Goal: Task Accomplishment & Management: Use online tool/utility

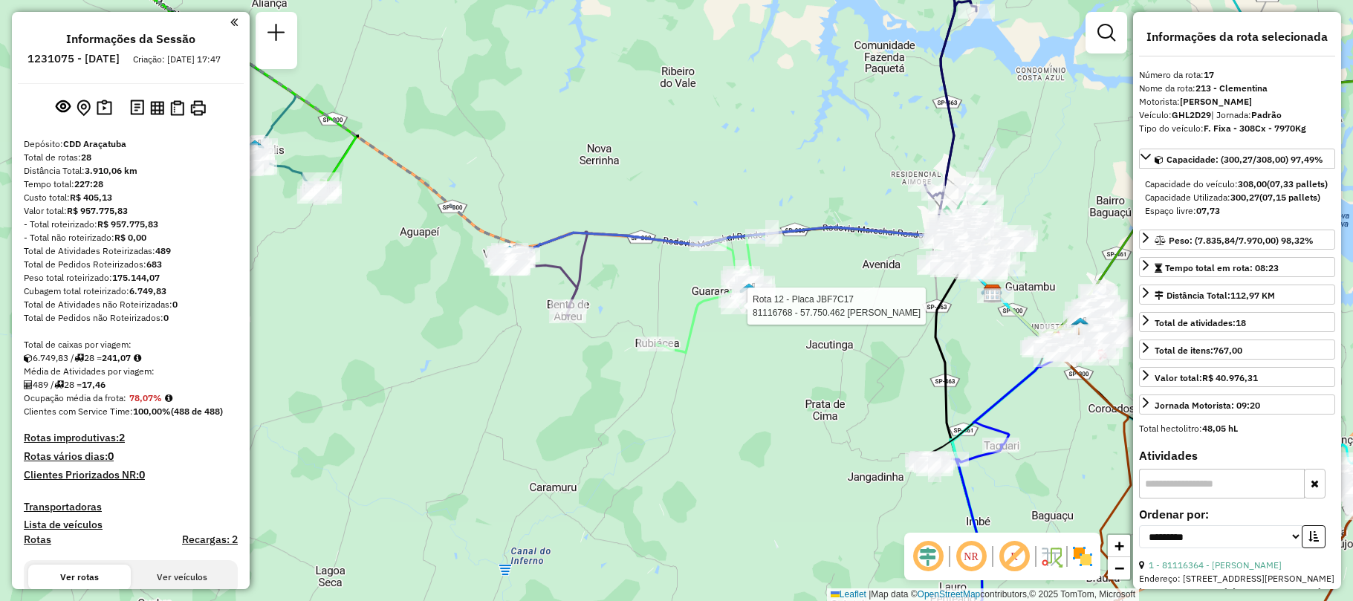
select select "**********"
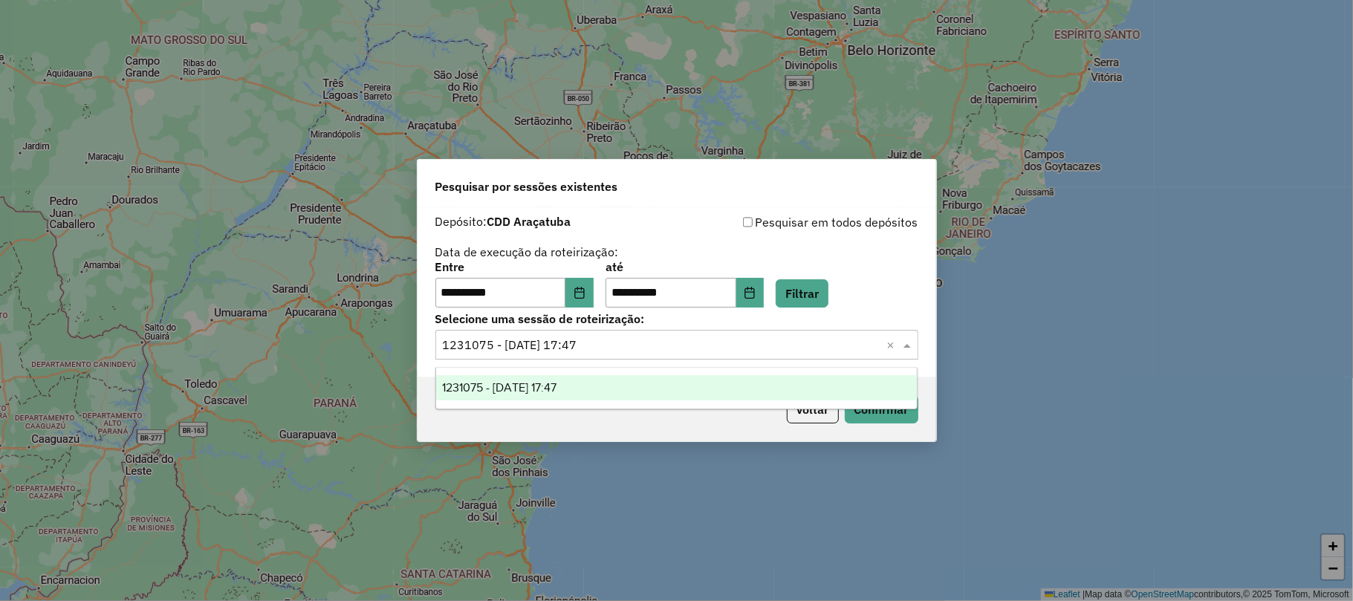
click at [539, 337] on input "text" at bounding box center [662, 346] width 438 height 18
click at [605, 295] on div "**********" at bounding box center [676, 285] width 483 height 46
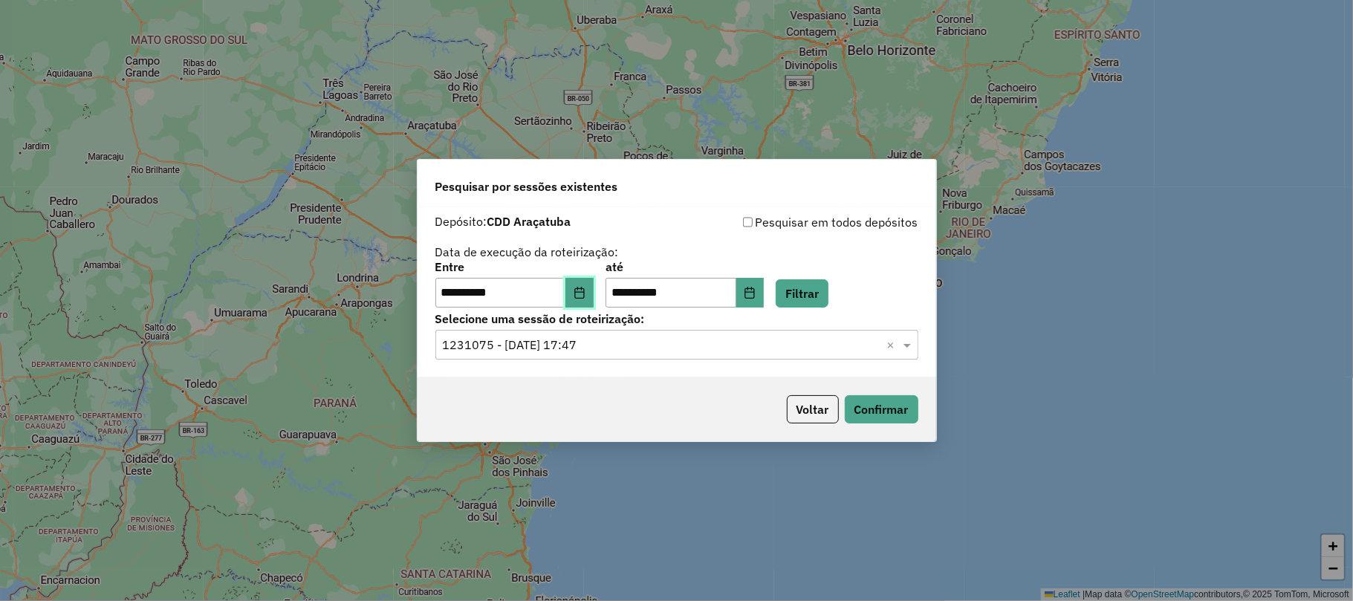
click at [594, 295] on button "Choose Date" at bounding box center [579, 293] width 28 height 30
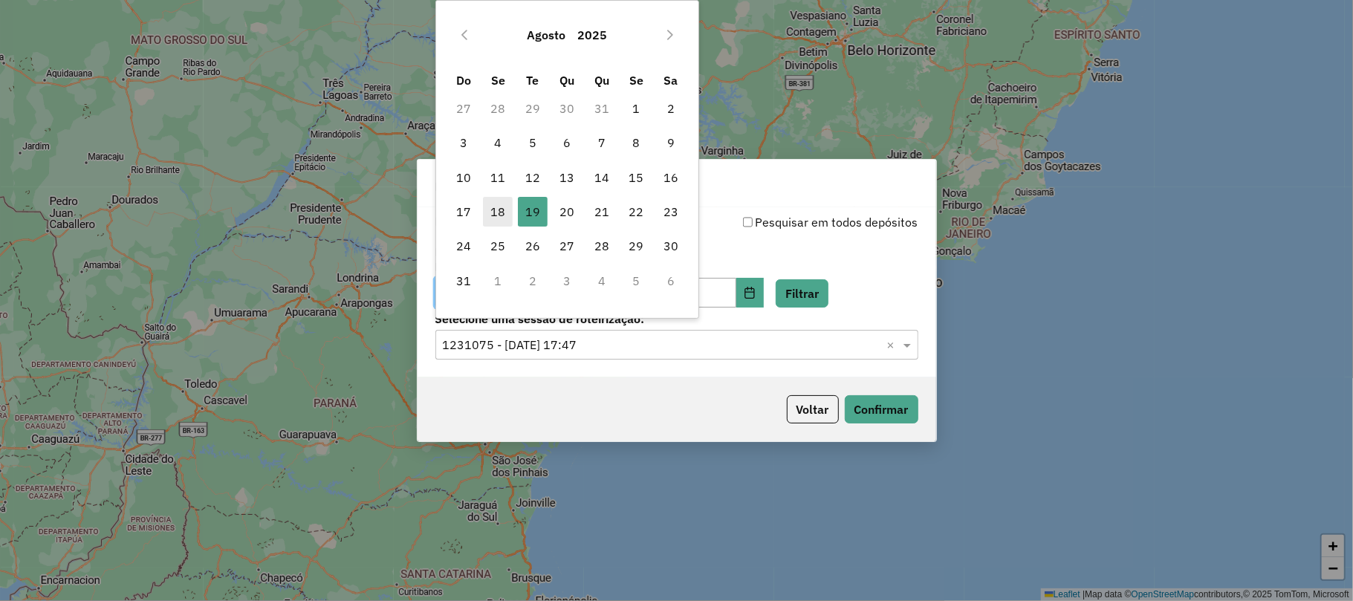
click at [500, 218] on span "18" at bounding box center [498, 212] width 30 height 30
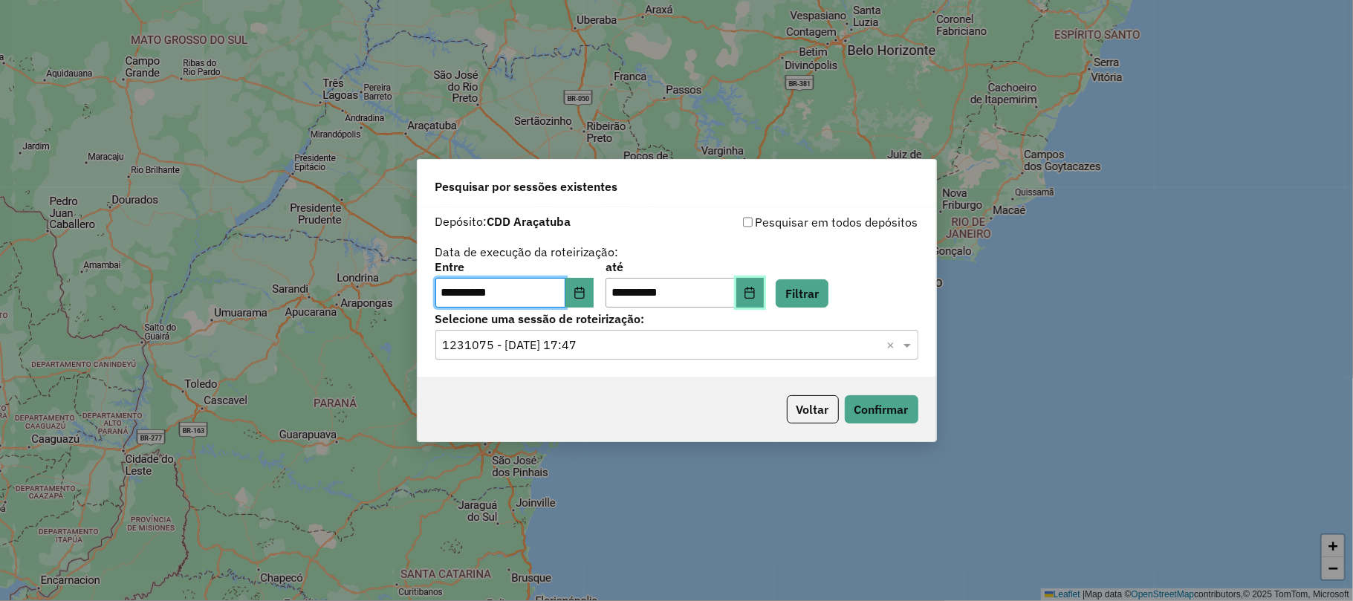
click at [764, 287] on button "Choose Date" at bounding box center [750, 293] width 28 height 30
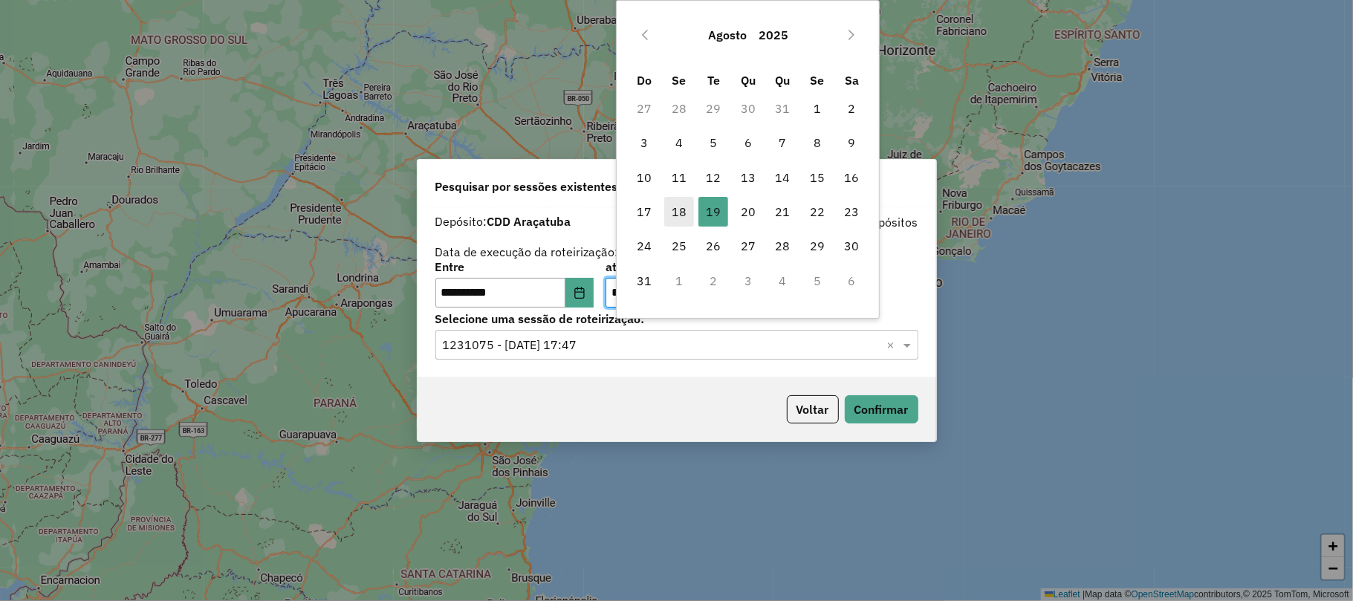
click at [672, 223] on span "18" at bounding box center [679, 212] width 30 height 30
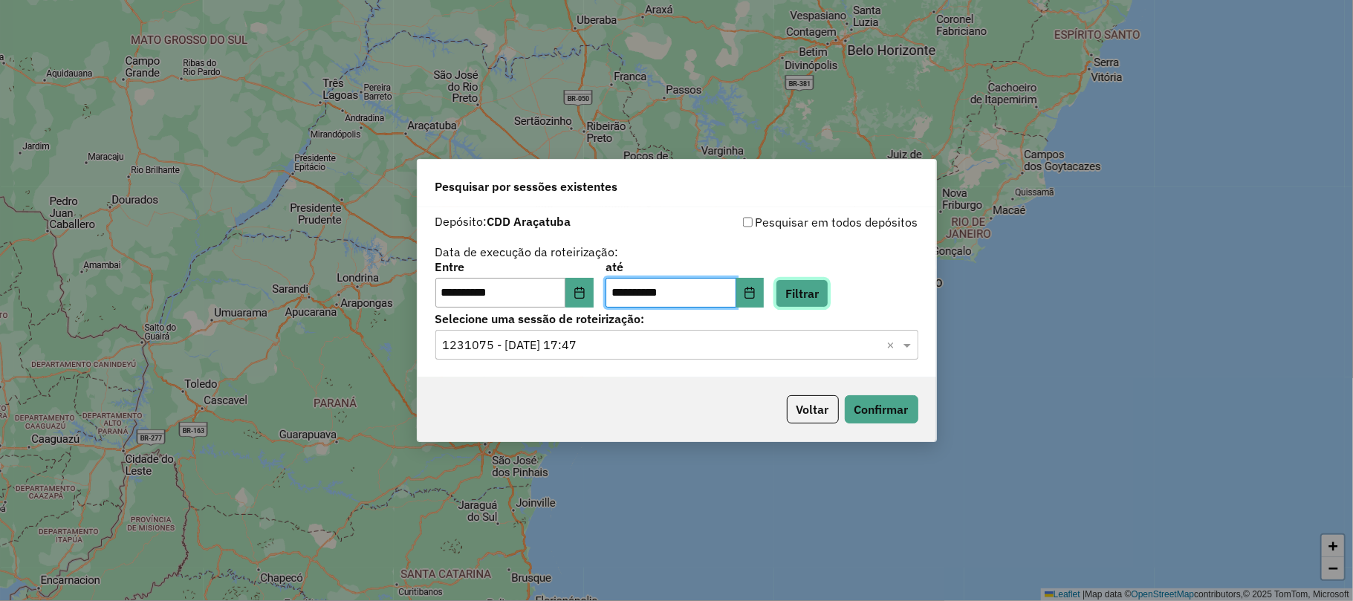
click at [821, 295] on button "Filtrar" at bounding box center [802, 293] width 53 height 28
click at [609, 340] on input "text" at bounding box center [662, 346] width 438 height 18
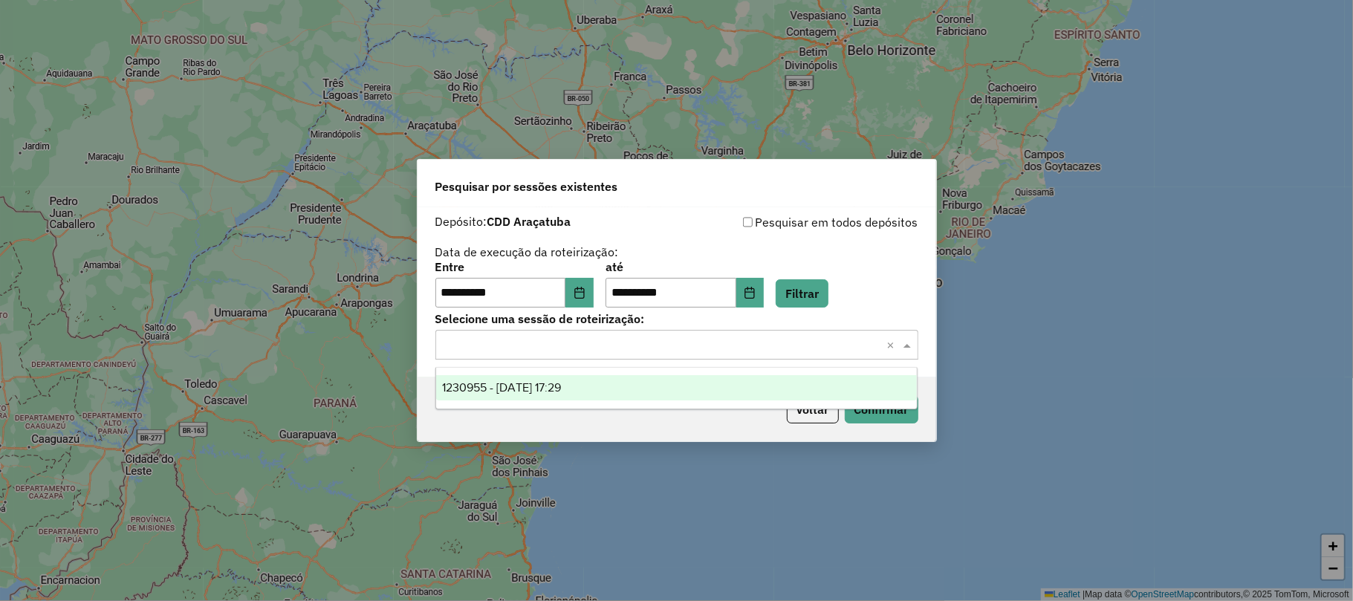
click at [601, 386] on div "1230955 - [DATE] 17:29" at bounding box center [676, 387] width 481 height 25
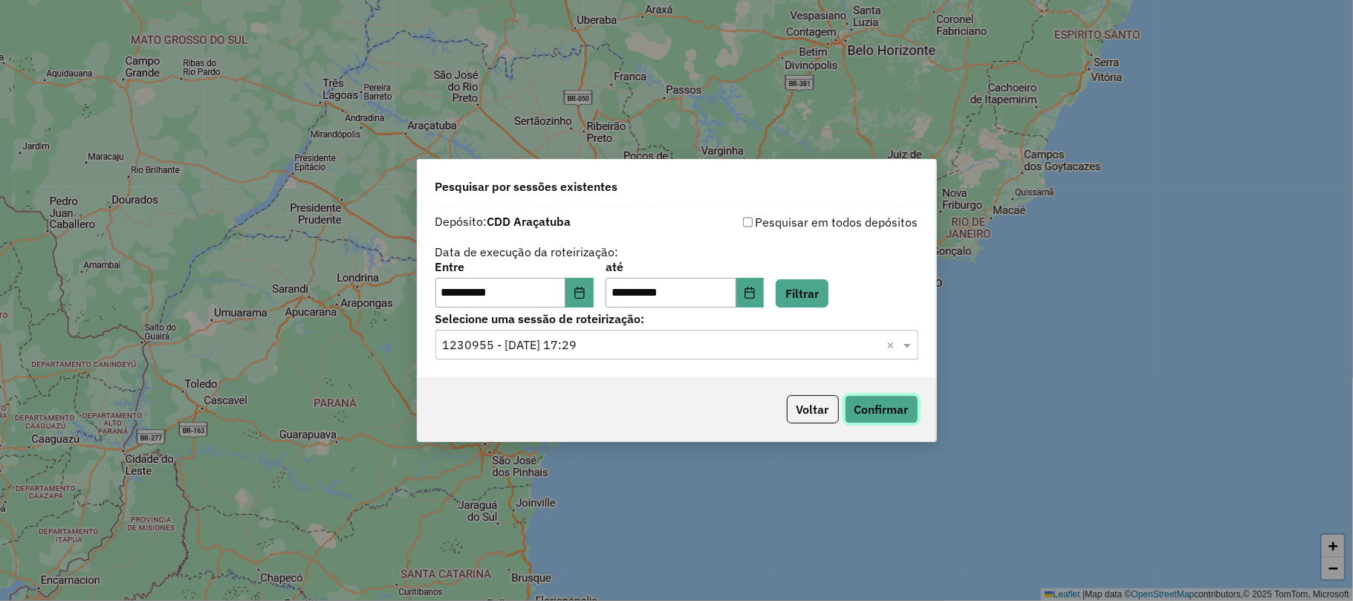
click at [866, 402] on button "Confirmar" at bounding box center [882, 409] width 74 height 28
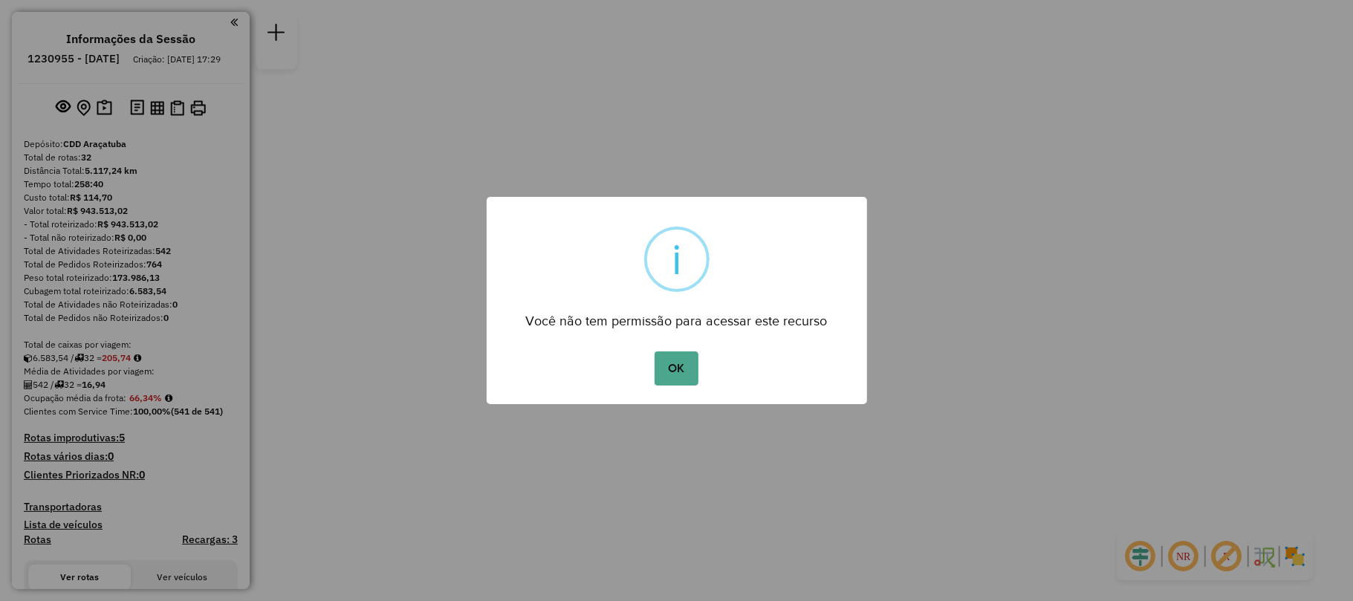
click at [645, 363] on div "OK No Cancel" at bounding box center [677, 369] width 380 height 42
click at [655, 363] on button "OK" at bounding box center [677, 368] width 44 height 34
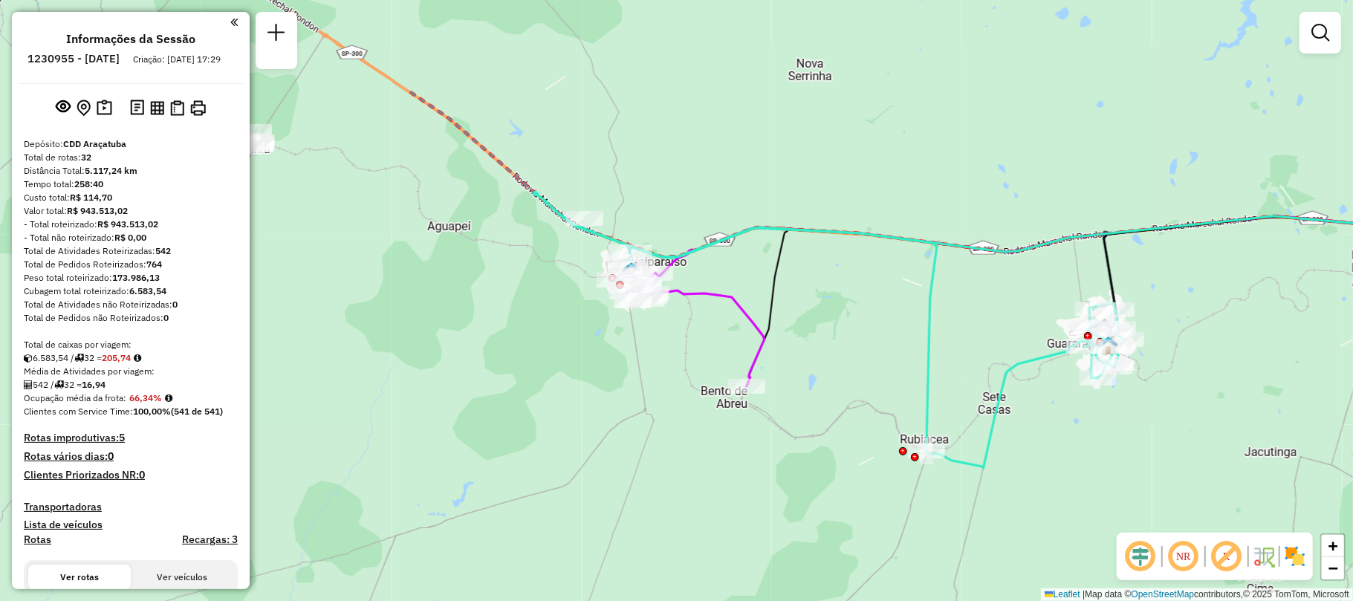
drag, startPoint x: 803, startPoint y: 358, endPoint x: 1055, endPoint y: 339, distance: 252.6
click at [1204, 372] on div "Janela de atendimento Grade de atendimento Capacidade Transportadoras Veículos …" at bounding box center [676, 300] width 1353 height 601
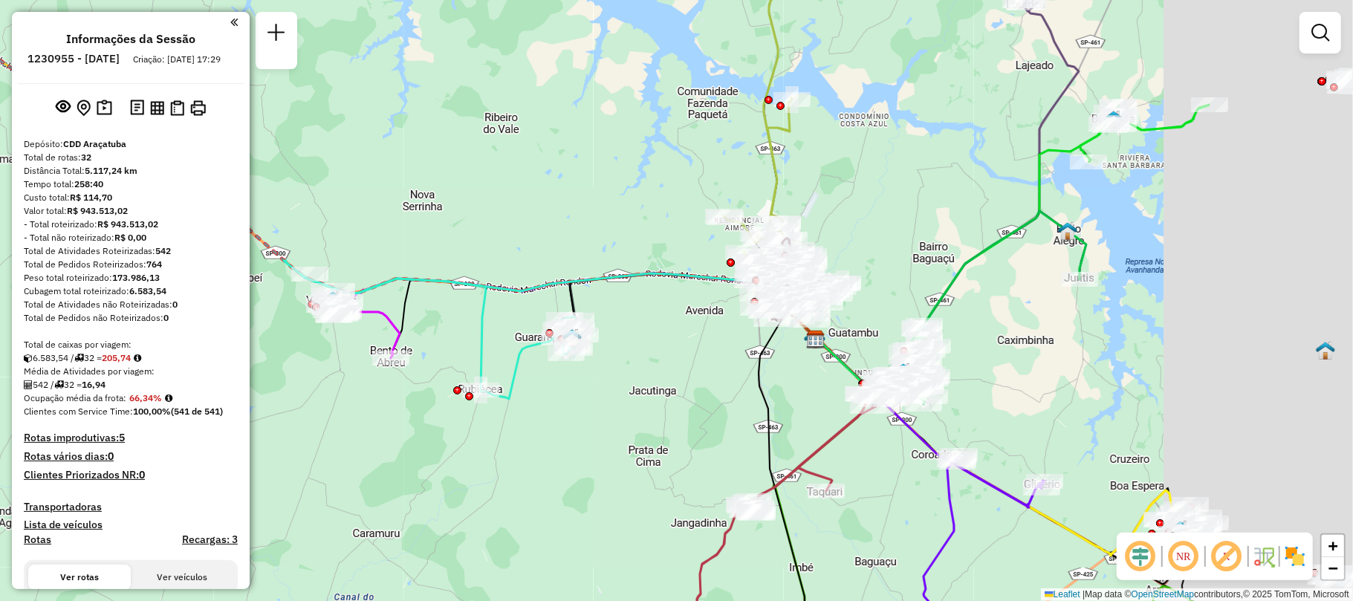
drag, startPoint x: 707, startPoint y: 381, endPoint x: 408, endPoint y: 400, distance: 300.0
click at [408, 400] on div "Janela de atendimento Grade de atendimento Capacidade Transportadoras Veículos …" at bounding box center [676, 300] width 1353 height 601
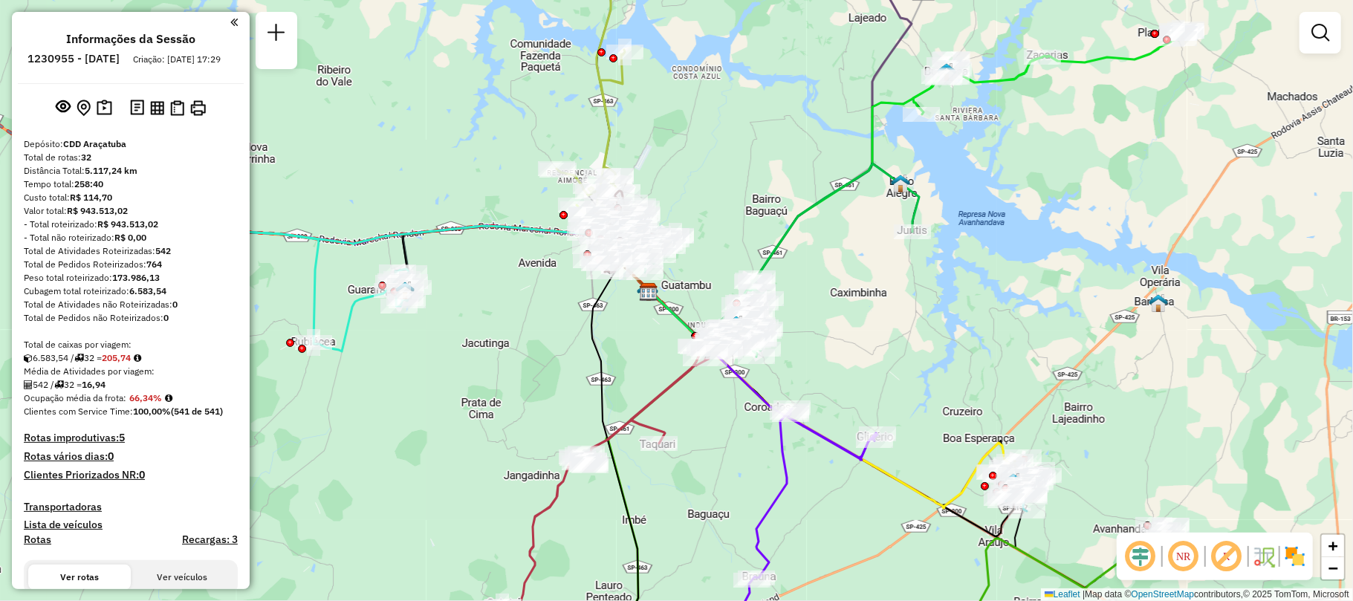
drag, startPoint x: 706, startPoint y: 390, endPoint x: 560, endPoint y: 343, distance: 153.9
click at [560, 343] on div "Janela de atendimento Grade de atendimento Capacidade Transportadoras Veículos …" at bounding box center [676, 300] width 1353 height 601
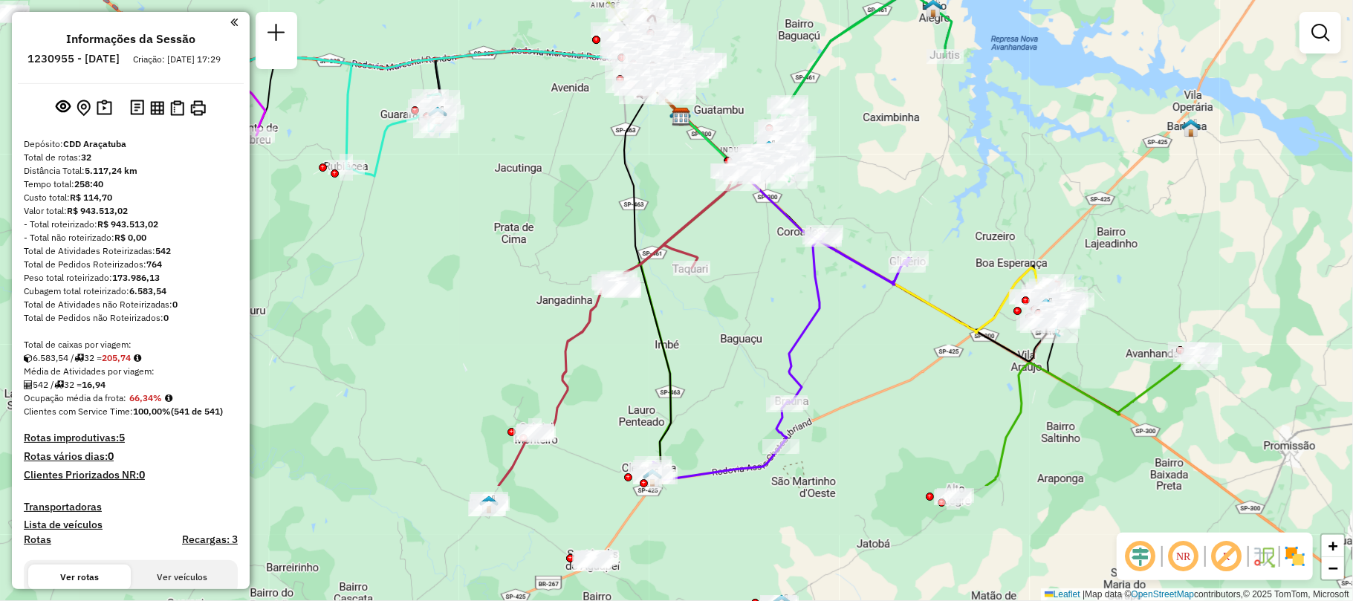
drag, startPoint x: 628, startPoint y: 401, endPoint x: 661, endPoint y: 226, distance: 178.4
click at [661, 226] on div "Janela de atendimento Grade de atendimento Capacidade Transportadoras Veículos …" at bounding box center [676, 300] width 1353 height 601
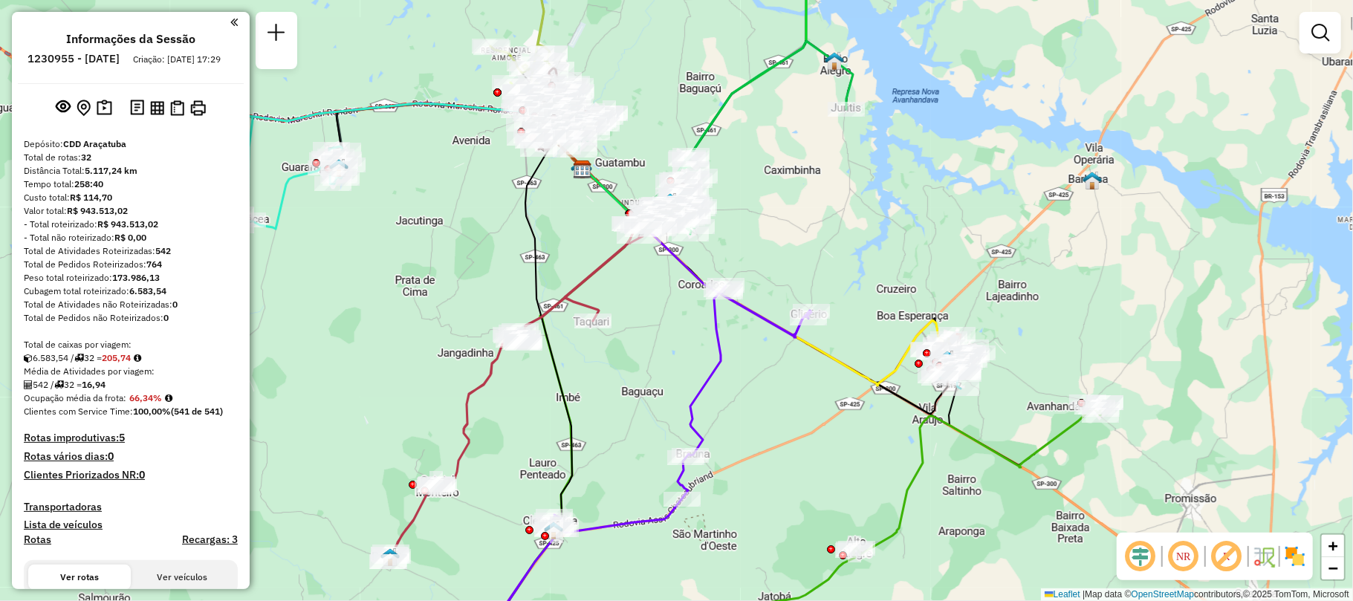
drag, startPoint x: 827, startPoint y: 320, endPoint x: 728, endPoint y: 372, distance: 112.0
click at [728, 372] on div "Janela de atendimento Grade de atendimento Capacidade Transportadoras Veículos …" at bounding box center [676, 300] width 1353 height 601
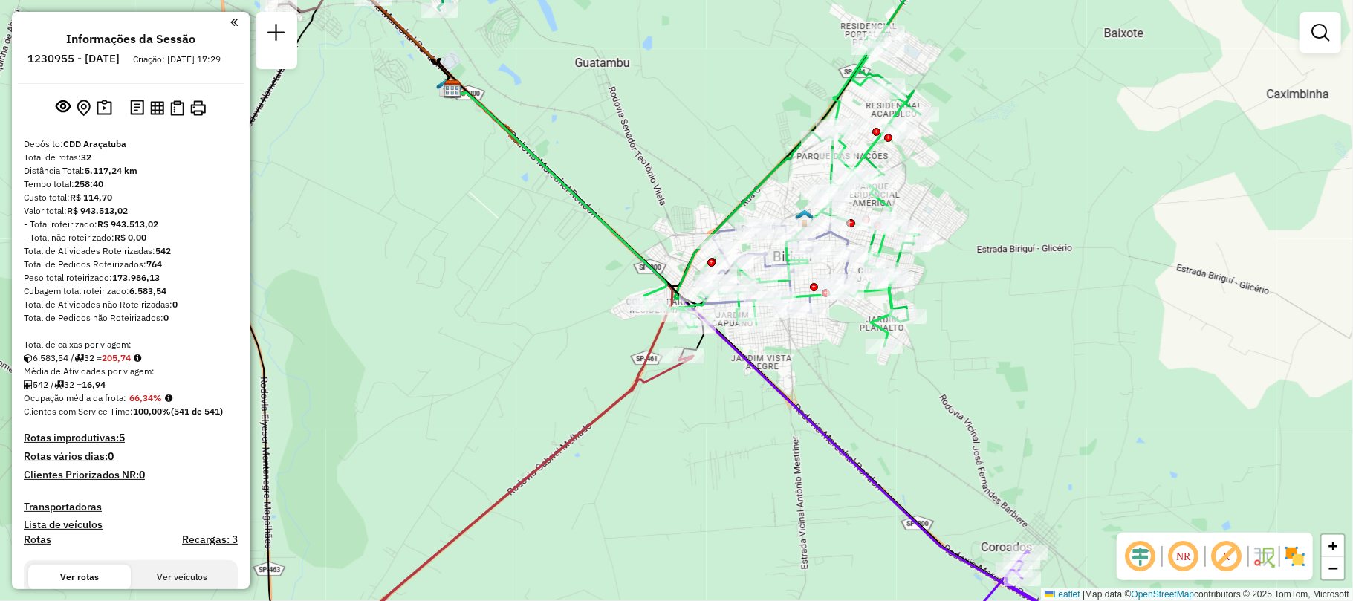
click at [1300, 571] on div "NR R" at bounding box center [1215, 557] width 196 height 48
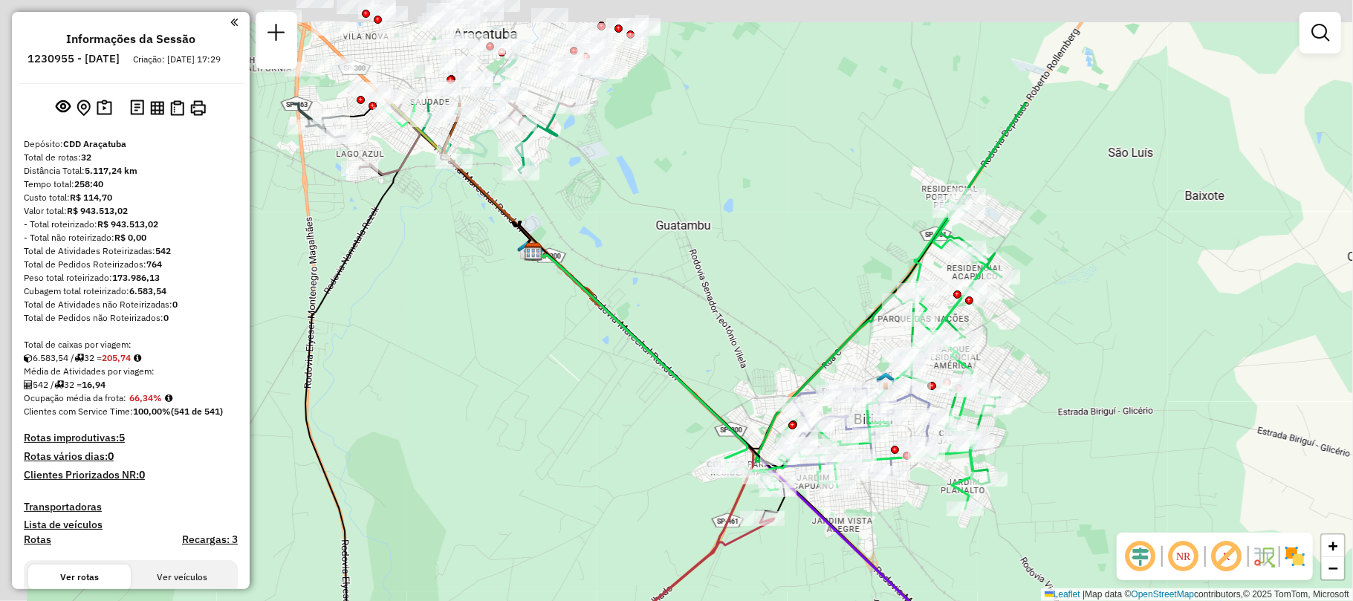
drag, startPoint x: 675, startPoint y: 269, endPoint x: 789, endPoint y: 476, distance: 236.4
click at [789, 476] on div "Janela de atendimento Grade de atendimento Capacidade Transportadoras Veículos …" at bounding box center [676, 300] width 1353 height 601
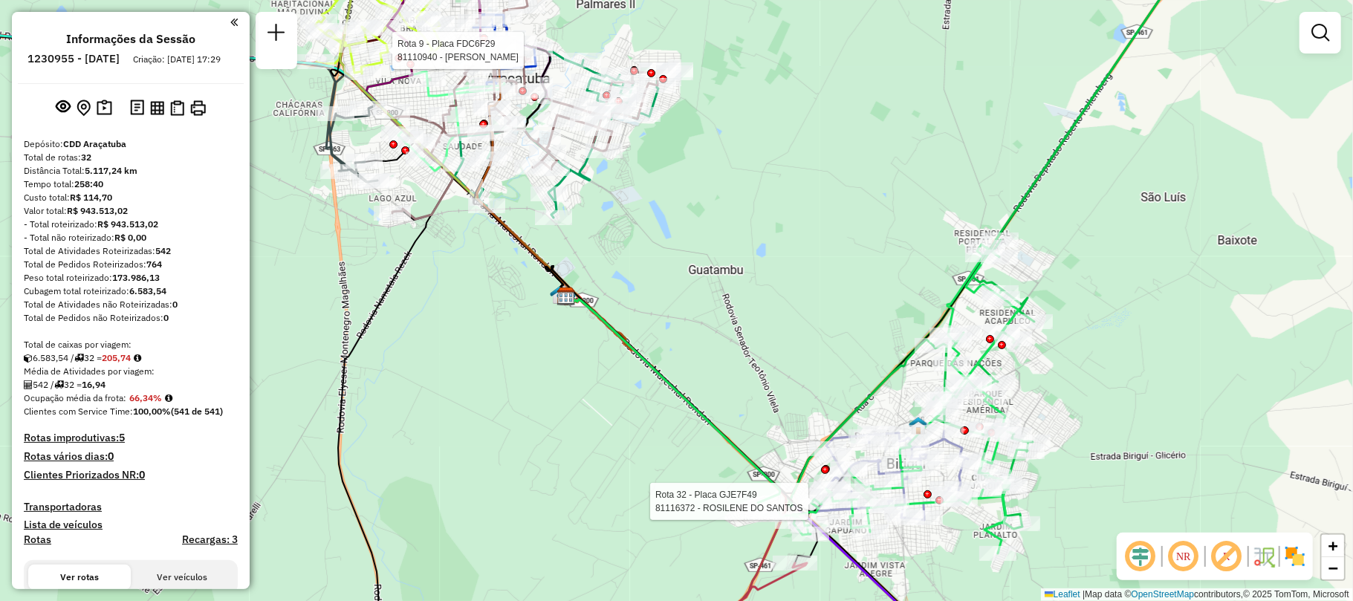
select select "**********"
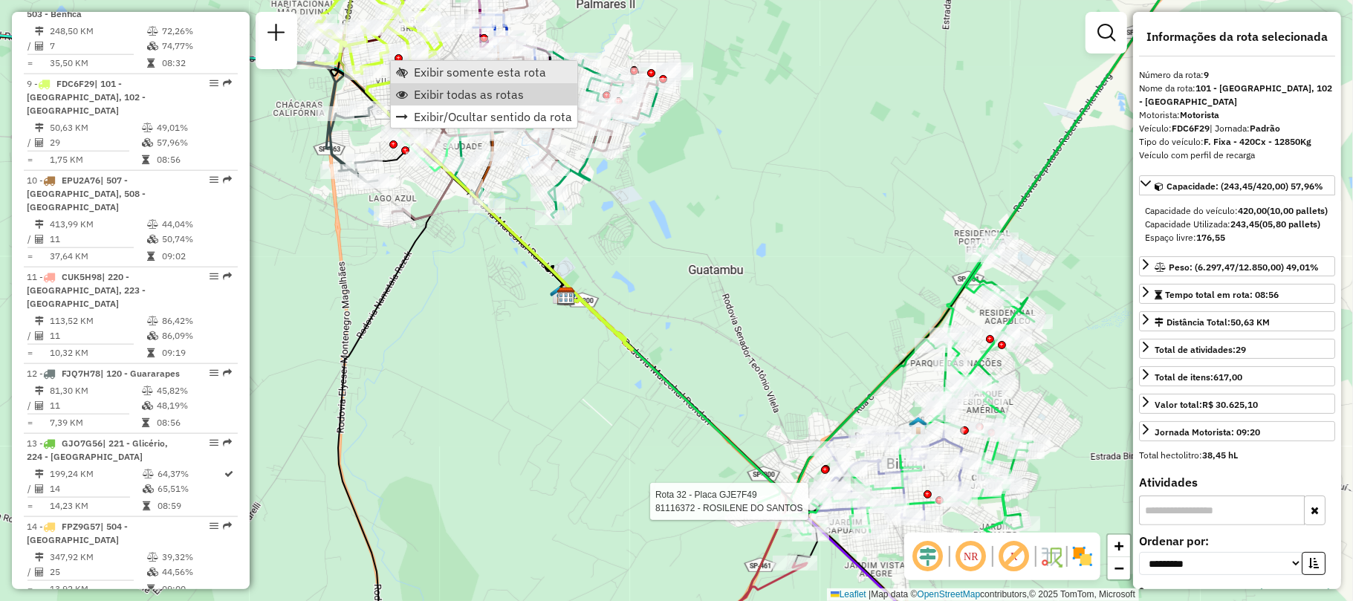
scroll to position [1277, 0]
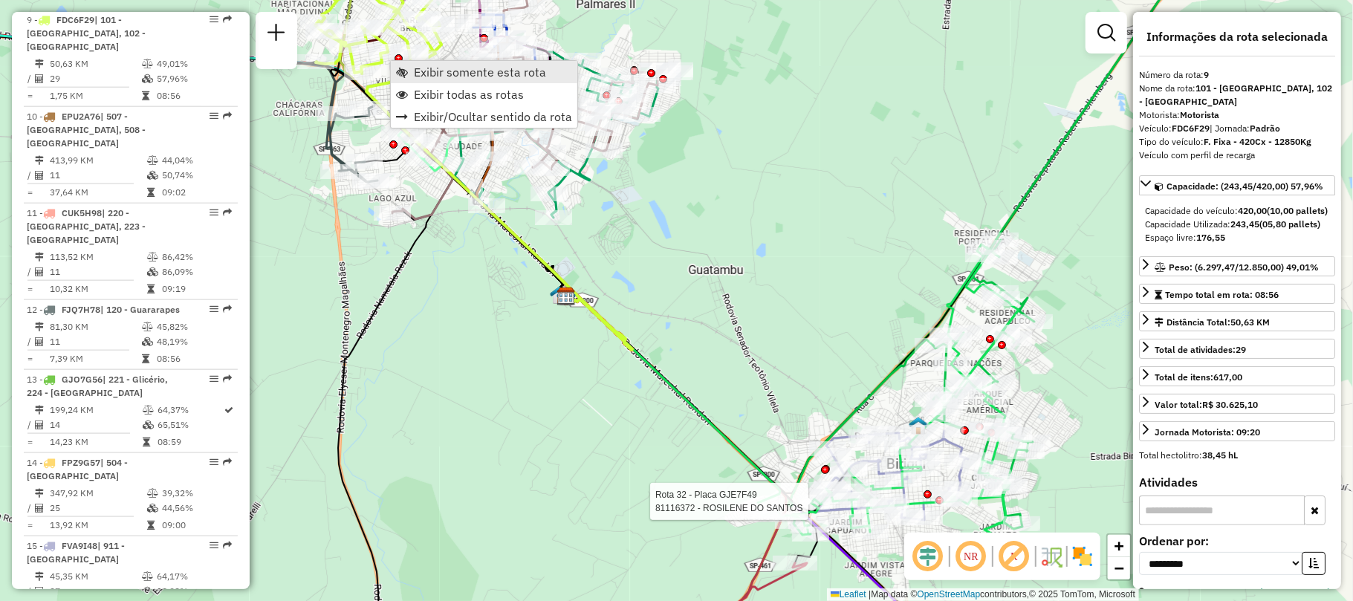
click at [465, 71] on span "Exibir somente esta rota" at bounding box center [480, 72] width 132 height 12
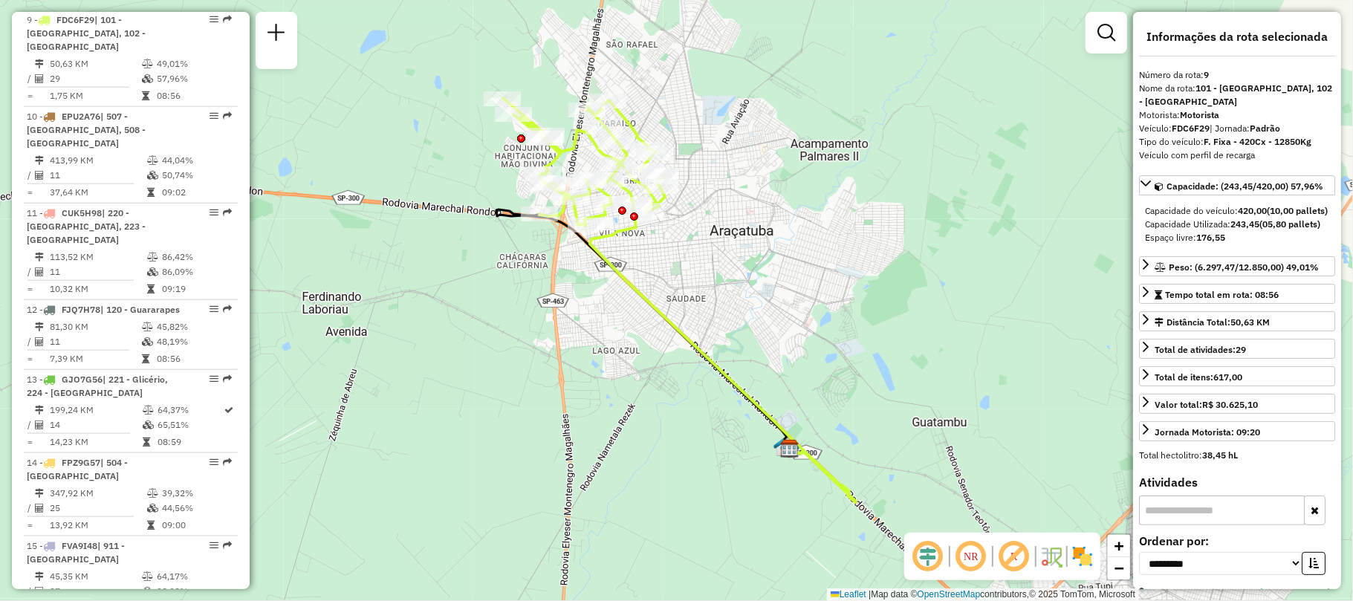
click at [1076, 554] on img at bounding box center [1083, 557] width 24 height 24
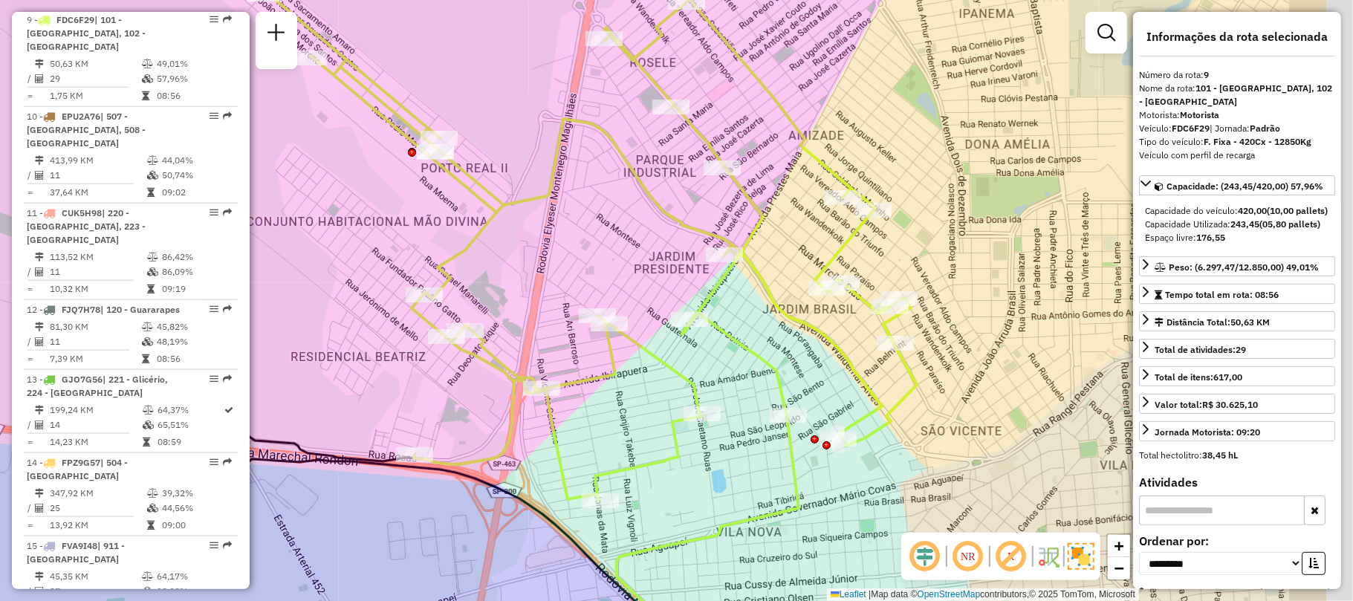
drag, startPoint x: 814, startPoint y: 244, endPoint x: 654, endPoint y: 273, distance: 163.2
click at [654, 273] on div "Janela de atendimento Grade de atendimento Capacidade Transportadoras Veículos …" at bounding box center [676, 300] width 1353 height 601
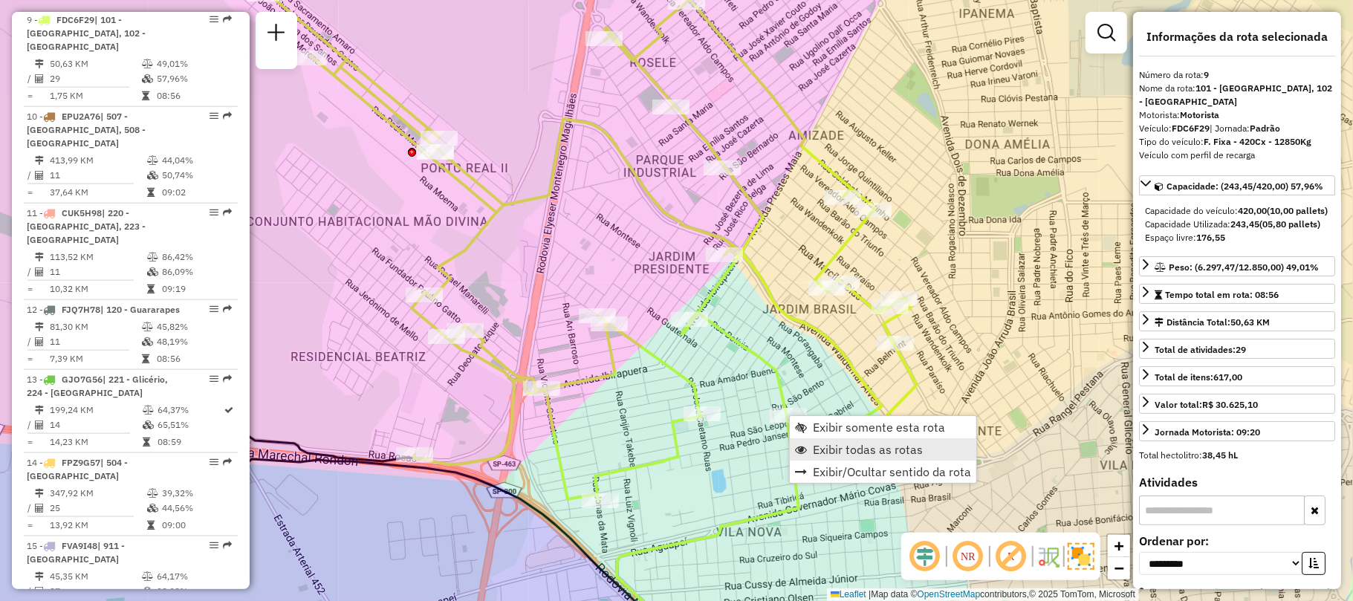
click at [857, 446] on span "Exibir todas as rotas" at bounding box center [868, 450] width 110 height 12
